Goal: Navigation & Orientation: Find specific page/section

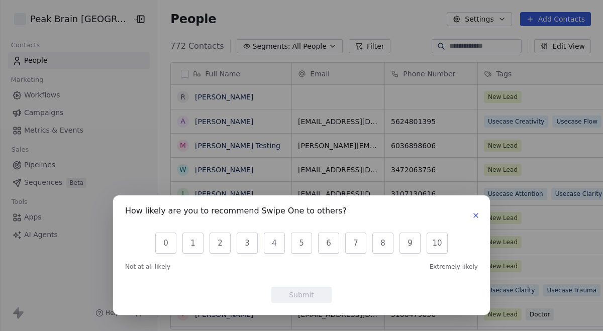
scroll to position [291, 467]
click at [478, 216] on icon "button" at bounding box center [476, 215] width 8 height 8
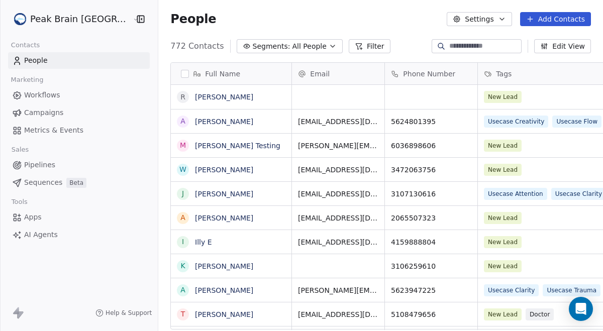
click at [37, 160] on span "Pipelines" at bounding box center [39, 165] width 31 height 11
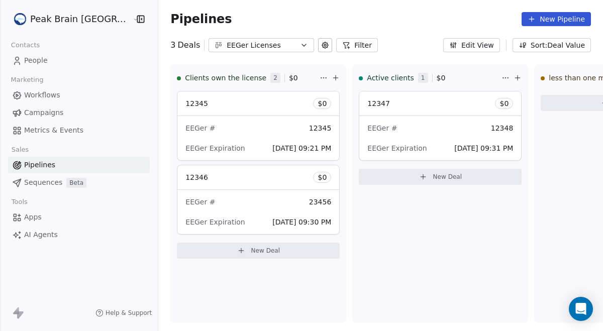
click at [258, 51] on button "EEGer Licenses" at bounding box center [260, 45] width 105 height 14
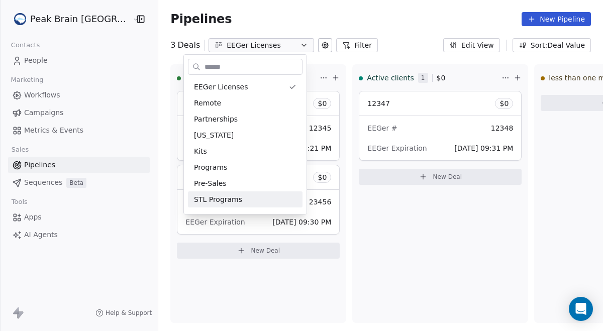
click at [347, 252] on html "Peak Brain [GEOGRAPHIC_DATA] Contacts People Marketing Workflows Campaigns Metr…" at bounding box center [301, 165] width 603 height 331
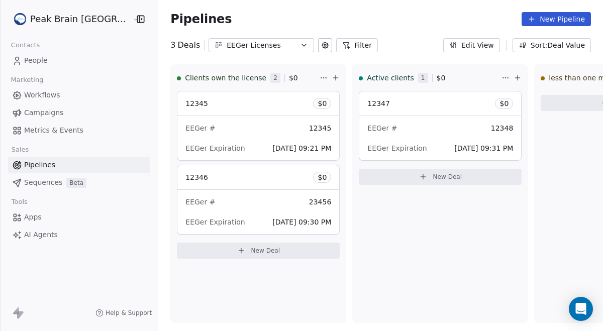
click at [244, 40] on div "EEGer Licenses" at bounding box center [261, 45] width 69 height 11
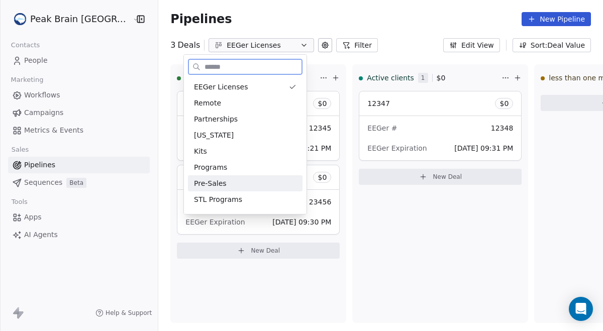
click at [239, 186] on div "Pre-Sales" at bounding box center [245, 183] width 102 height 11
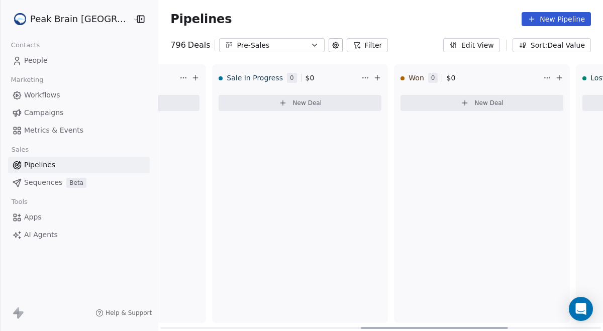
scroll to position [0, 1005]
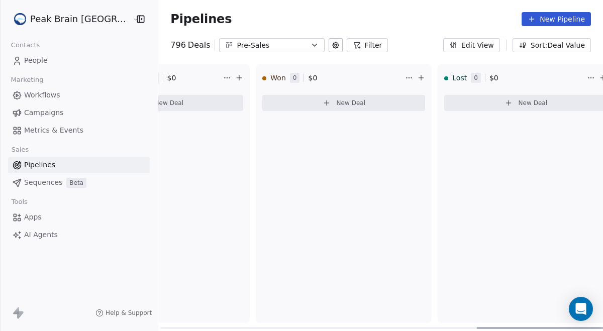
click at [310, 43] on icon "button" at bounding box center [314, 45] width 8 height 8
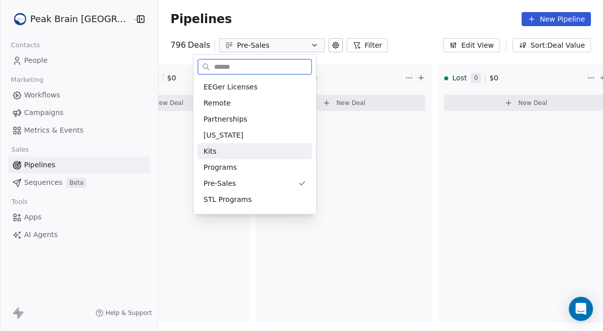
click at [226, 157] on div "Kits" at bounding box center [254, 151] width 115 height 16
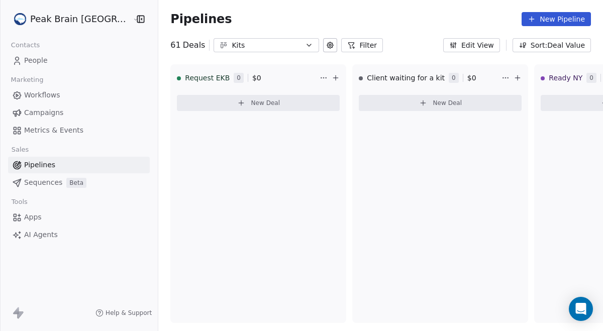
click at [272, 46] on div "Kits" at bounding box center [266, 45] width 69 height 11
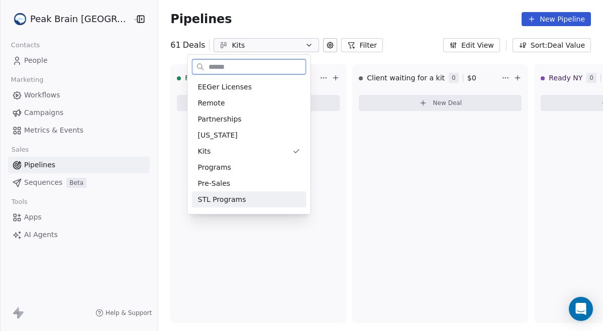
click at [235, 198] on span "STL Programs" at bounding box center [222, 199] width 48 height 11
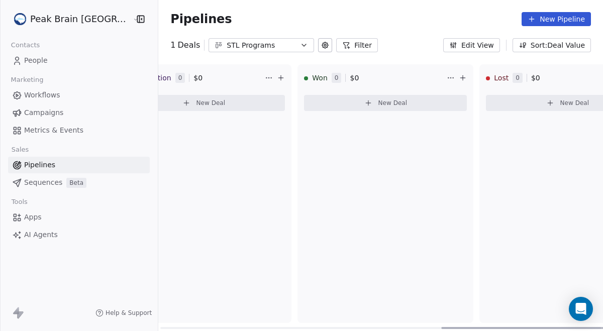
scroll to position [0, 783]
click at [227, 45] on div "STL Programs" at bounding box center [261, 45] width 69 height 11
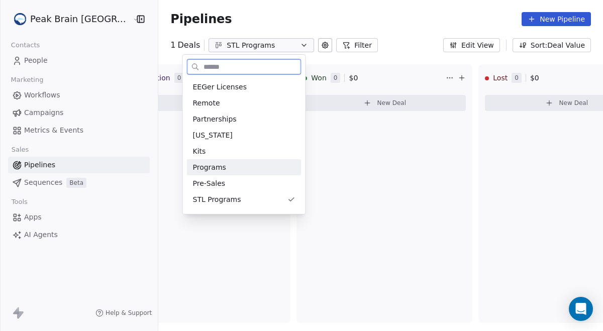
click at [236, 165] on div "Programs" at bounding box center [244, 167] width 102 height 11
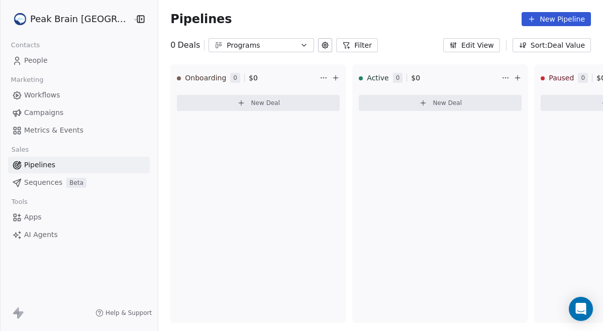
click at [231, 50] on div "Programs" at bounding box center [261, 45] width 69 height 11
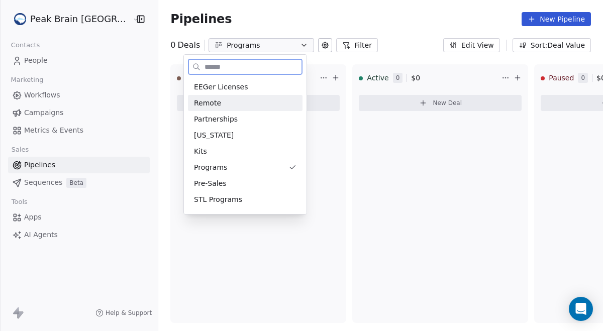
click at [221, 107] on div "Remote" at bounding box center [245, 103] width 102 height 11
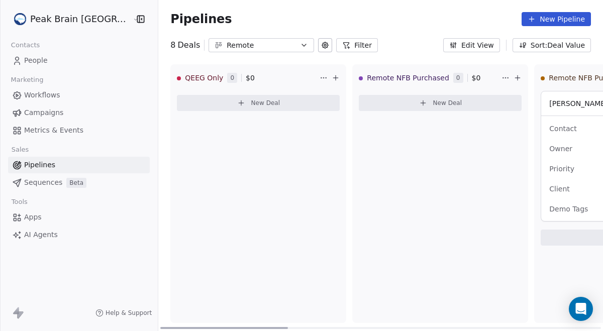
click at [383, 116] on div "New Deal" at bounding box center [440, 105] width 163 height 28
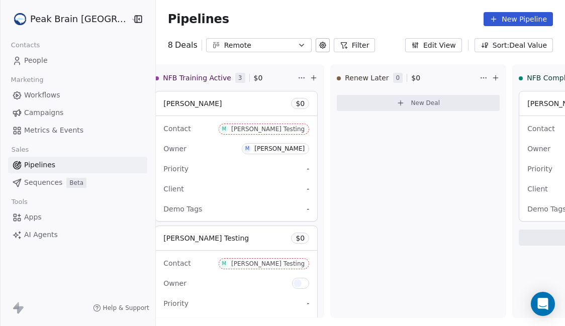
scroll to position [0, 1268]
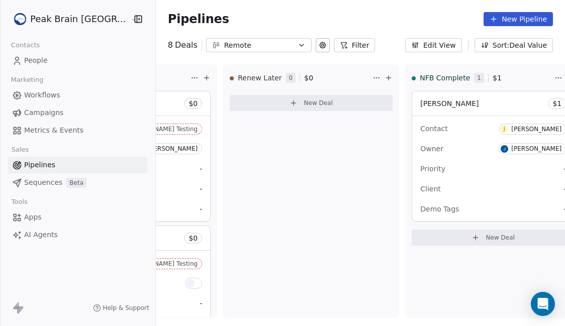
click at [250, 49] on div "Remote" at bounding box center [258, 45] width 69 height 11
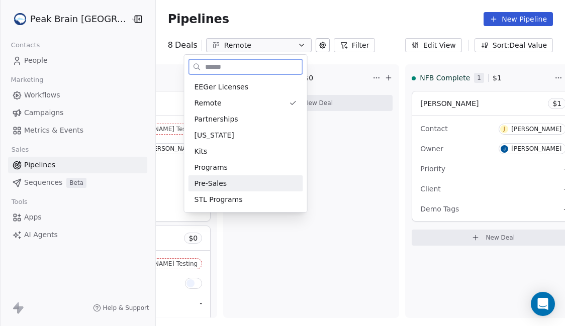
click at [237, 184] on div "Pre-Sales" at bounding box center [245, 183] width 102 height 11
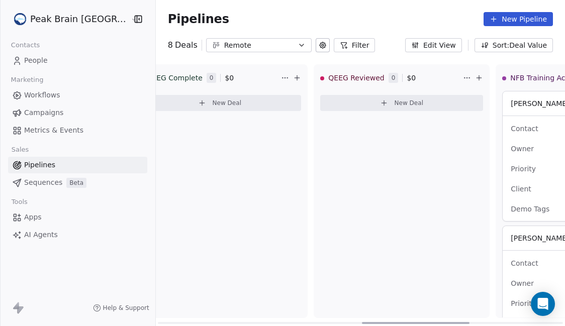
scroll to position [0, 811]
